Goal: Information Seeking & Learning: Find specific fact

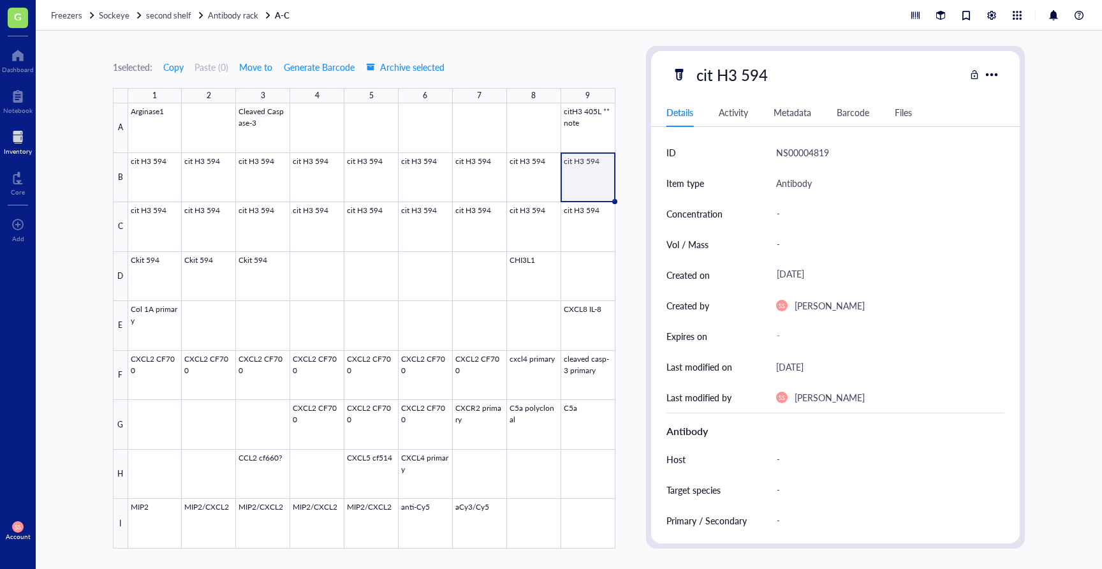
click at [18, 138] on div at bounding box center [18, 137] width 28 height 20
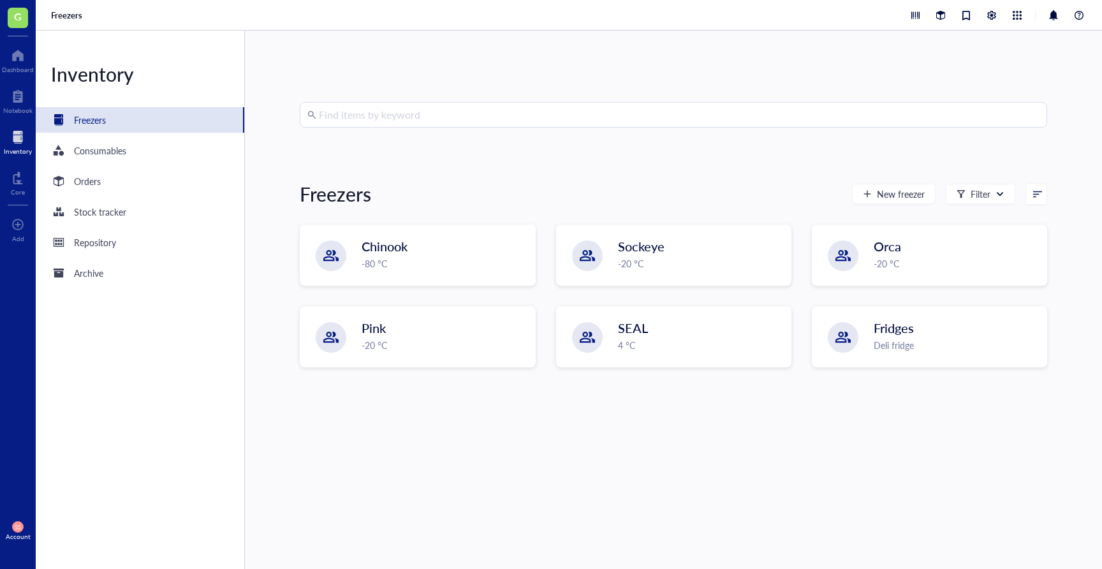
click at [343, 115] on input "search" at bounding box center [679, 115] width 721 height 24
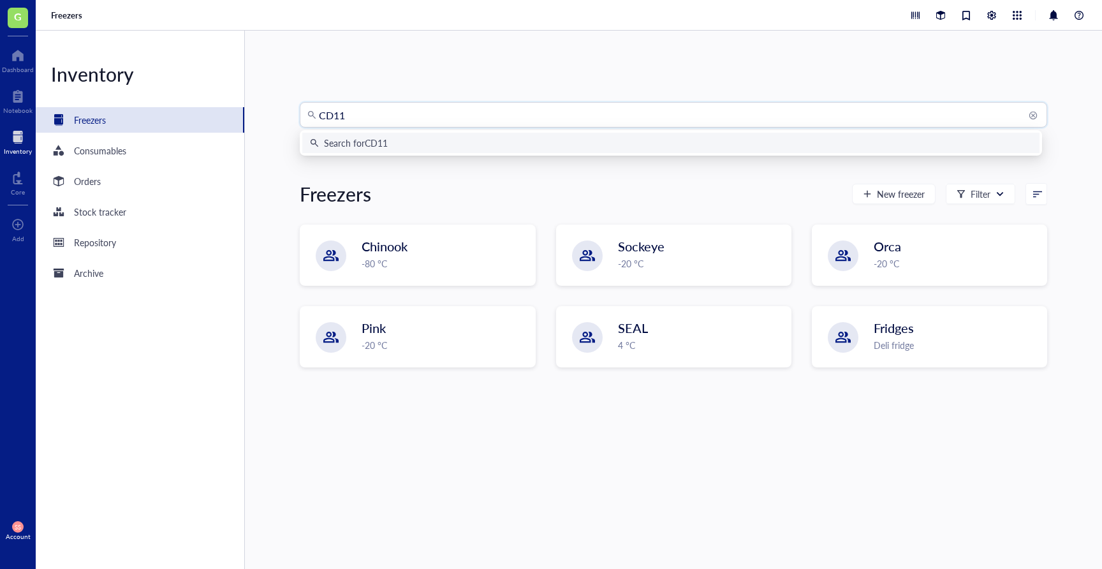
type input "CD11b"
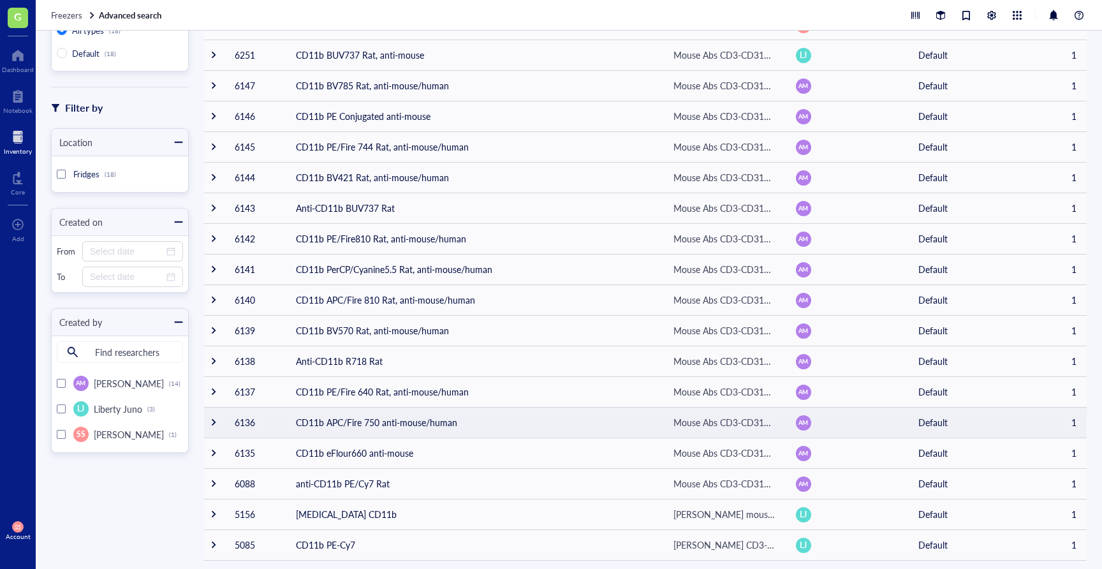
scroll to position [142, 0]
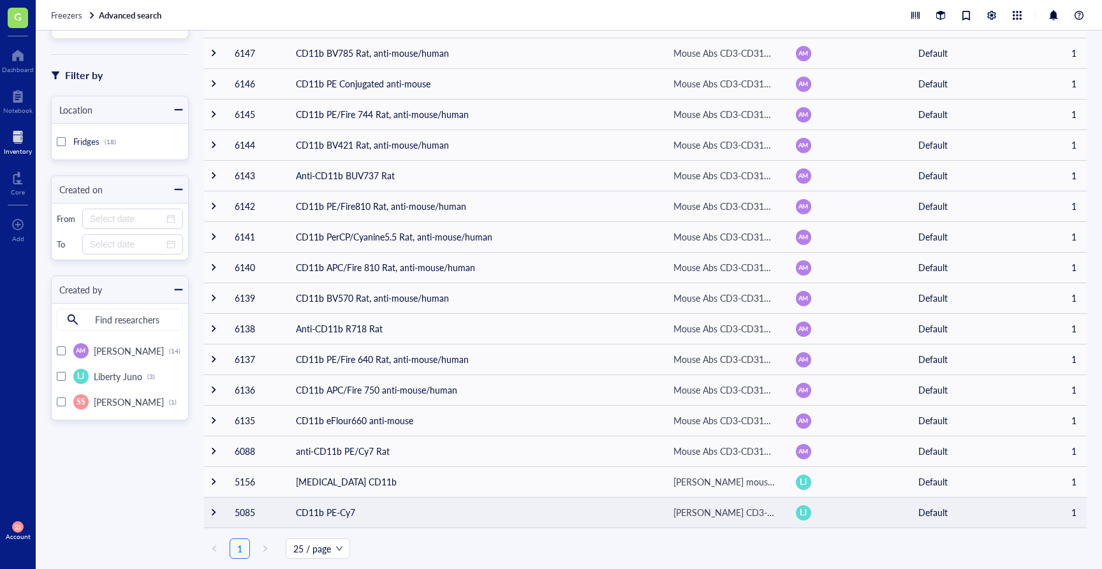
click at [316, 514] on td "CD11b PE-Cy7" at bounding box center [475, 512] width 378 height 31
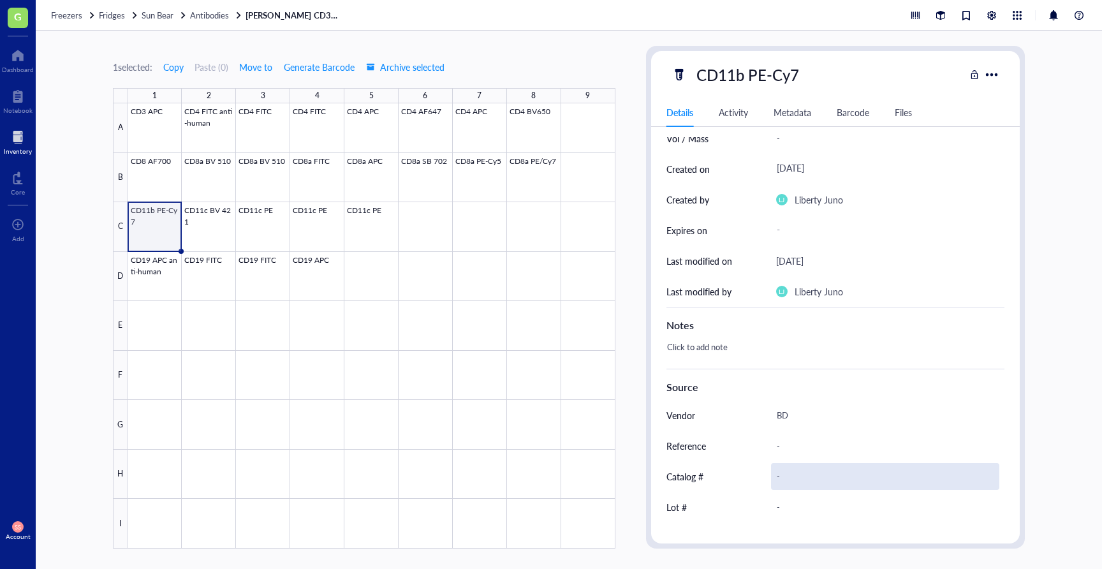
scroll to position [156, 0]
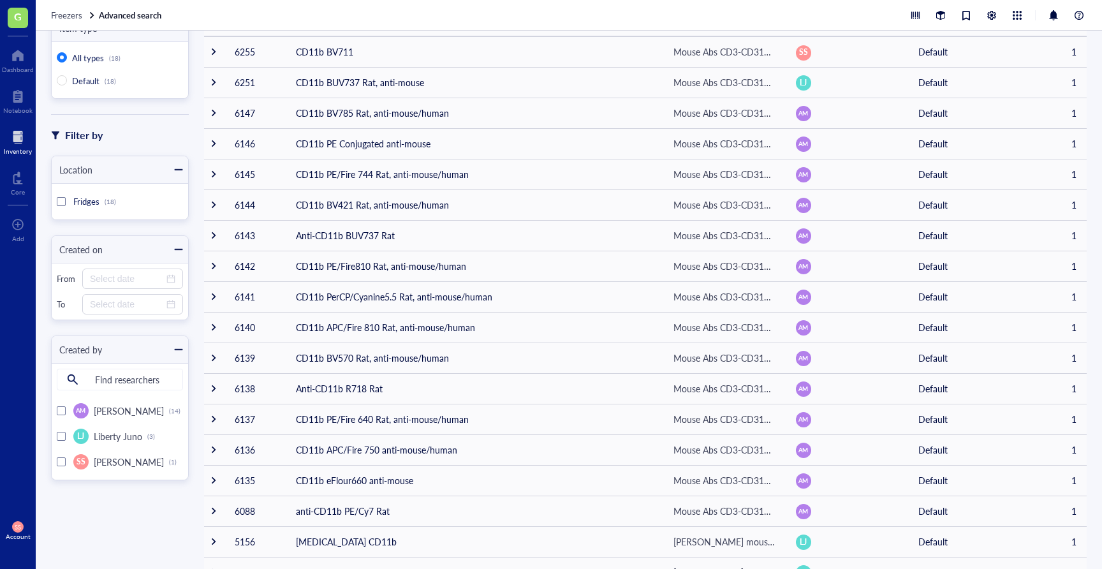
scroll to position [79, 0]
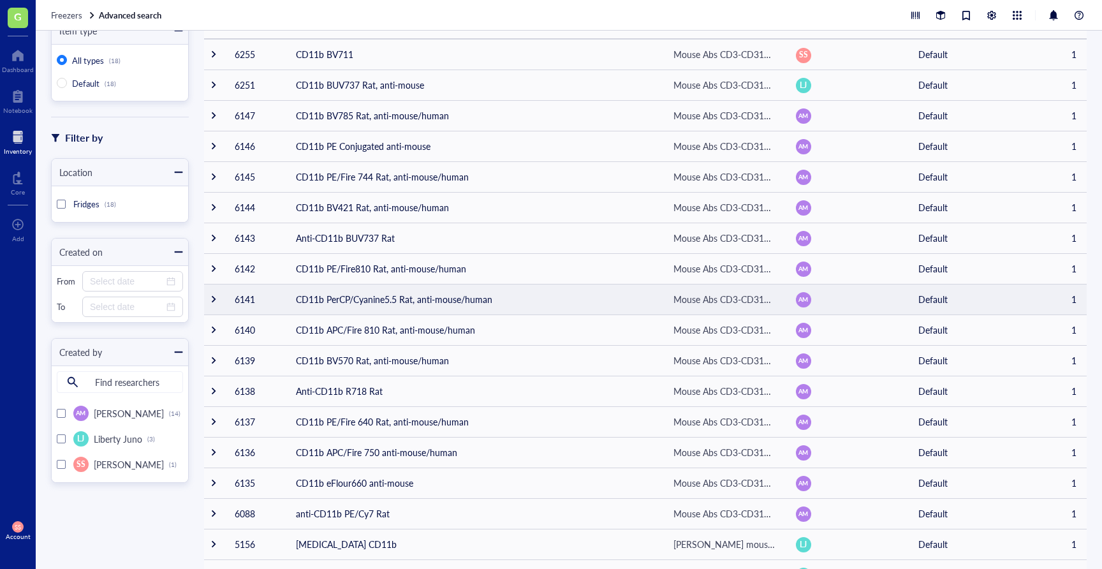
click at [348, 297] on td "CD11b PerCP/Cyanine5.5 Rat, anti-mouse/human" at bounding box center [475, 299] width 378 height 31
